Goal: Register for event/course

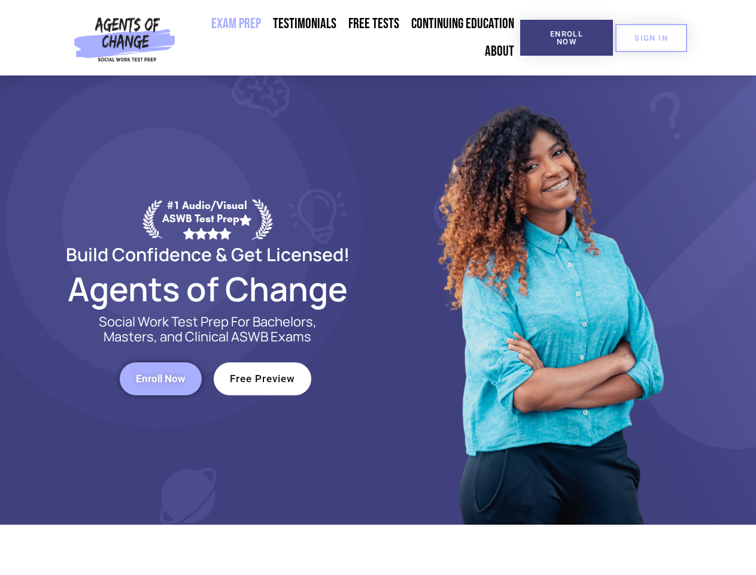
click at [378, 287] on div at bounding box center [548, 299] width 341 height 449
click at [566, 38] on span "Enroll Now" at bounding box center [566, 38] width 54 height 16
click at [651, 38] on span "SIGN IN" at bounding box center [651, 38] width 34 height 8
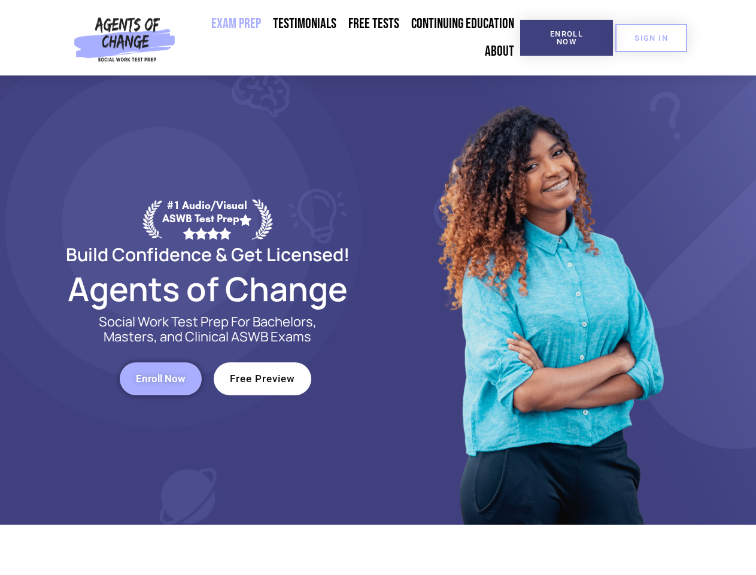
click at [160, 378] on span "Enroll Now" at bounding box center [161, 378] width 50 height 10
click at [262, 378] on span "Free Preview" at bounding box center [262, 378] width 65 height 10
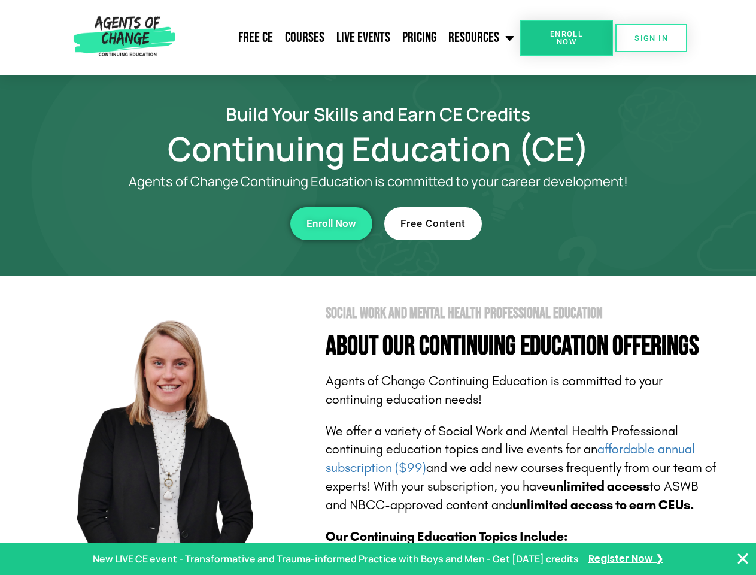
click at [378, 287] on section "Social Work and Mental Health Professional Education About Our Continuing Educa…" at bounding box center [378, 527] width 756 height 503
click at [482, 38] on link "Resources" at bounding box center [481, 38] width 78 height 30
